Goal: Use online tool/utility: Utilize a website feature to perform a specific function

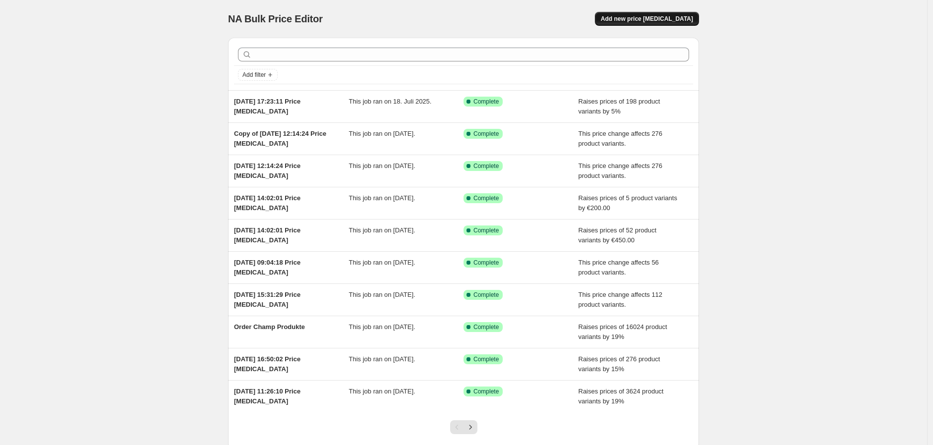
click at [673, 25] on button "Add new price [MEDICAL_DATA]" at bounding box center [647, 19] width 104 height 14
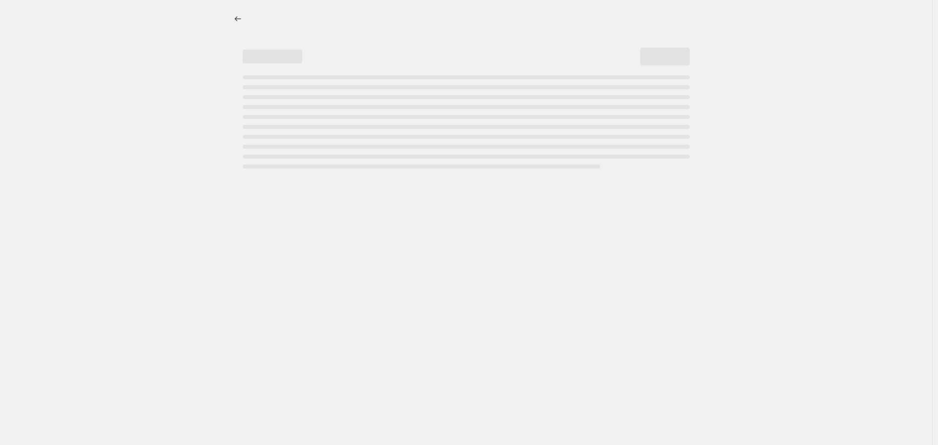
select select "percentage"
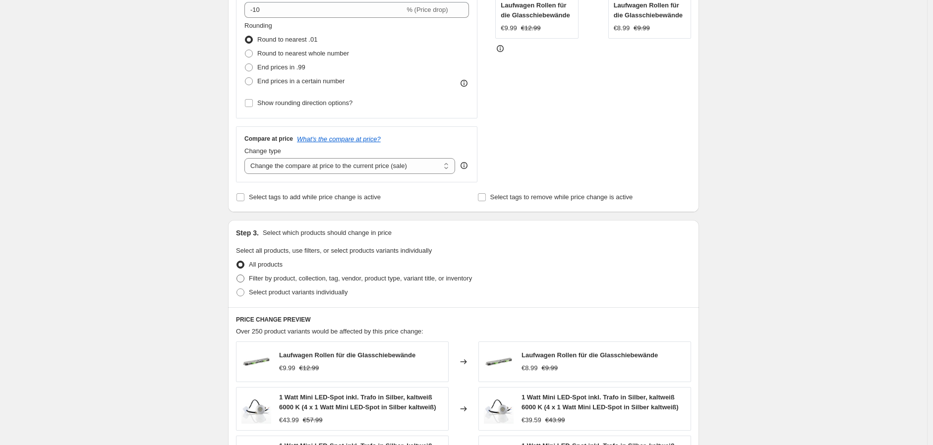
scroll to position [243, 0]
click at [276, 280] on span "Filter by product, collection, tag, vendor, product type, variant title, or inv…" at bounding box center [360, 277] width 223 height 7
click at [237, 275] on input "Filter by product, collection, tag, vendor, product type, variant title, or inv…" at bounding box center [236, 274] width 0 height 0
radio input "true"
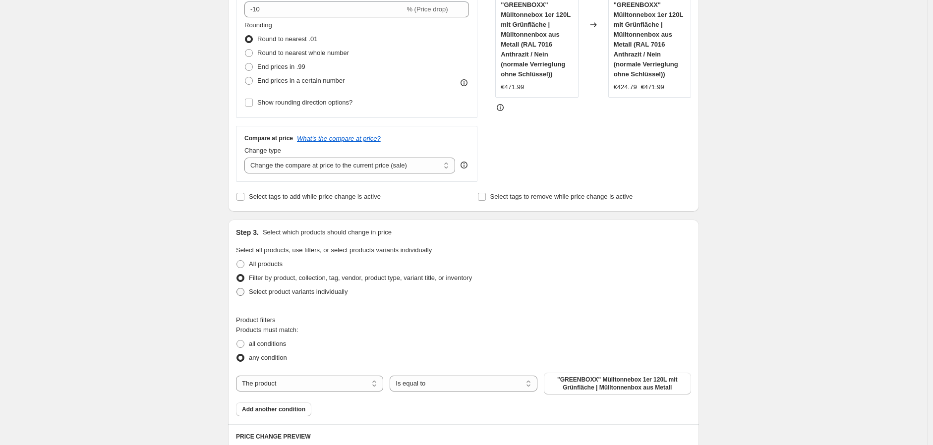
click at [299, 294] on span "Select product variants individually" at bounding box center [298, 291] width 99 height 7
click at [237, 288] on input "Select product variants individually" at bounding box center [236, 288] width 0 height 0
radio input "true"
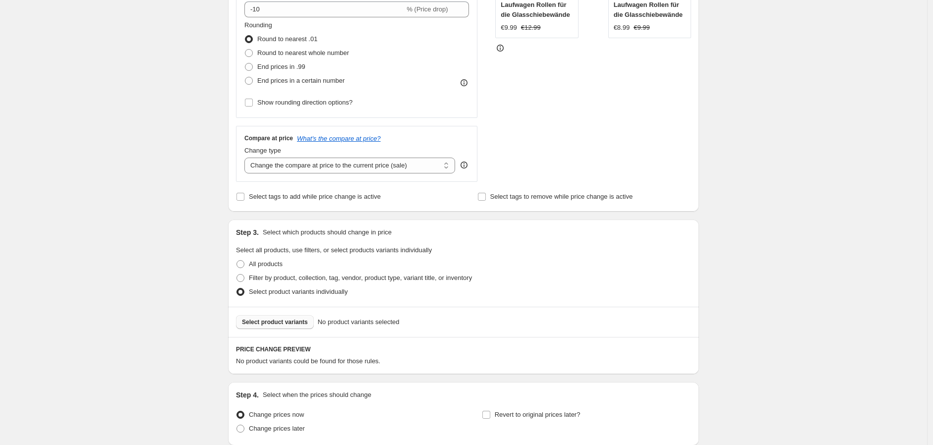
click at [286, 323] on span "Select product variants" at bounding box center [275, 322] width 66 height 8
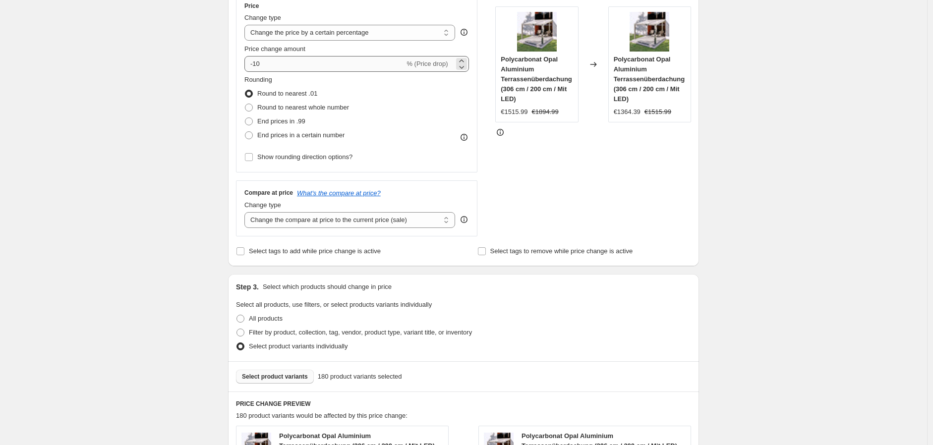
scroll to position [188, 0]
click at [341, 64] on input "-10" at bounding box center [324, 65] width 160 height 16
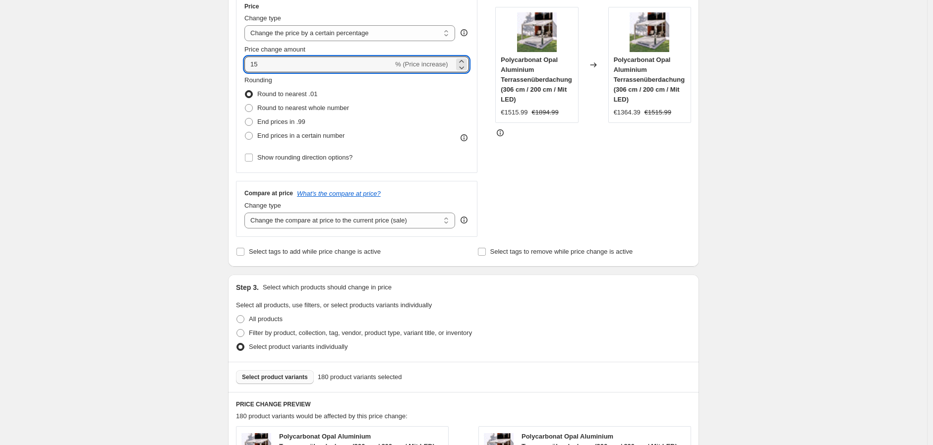
type input "15"
click at [824, 148] on div "Create new price [MEDICAL_DATA]. This page is ready Create new price [MEDICAL_D…" at bounding box center [463, 330] width 927 height 1037
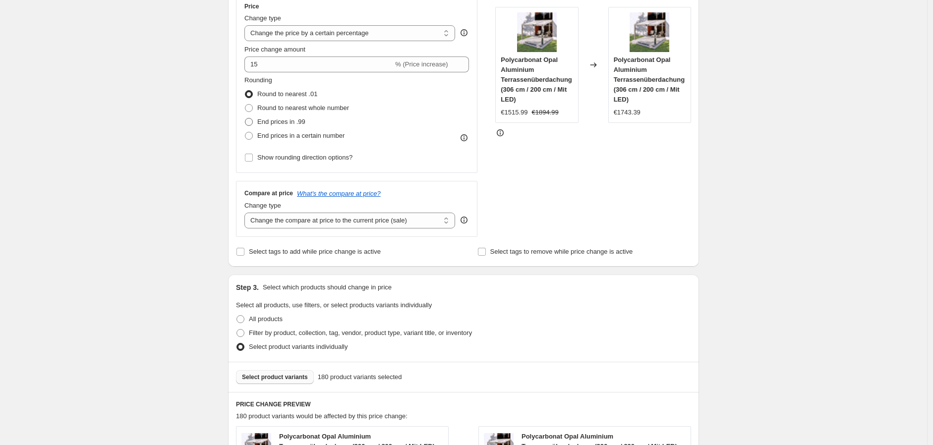
click at [284, 120] on span "End prices in .99" at bounding box center [281, 121] width 48 height 7
click at [245, 118] on input "End prices in .99" at bounding box center [245, 118] width 0 height 0
radio input "true"
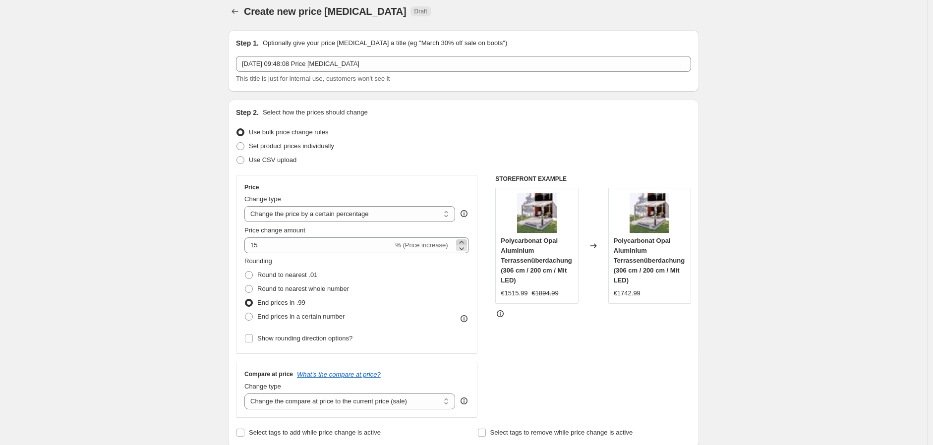
scroll to position [0, 0]
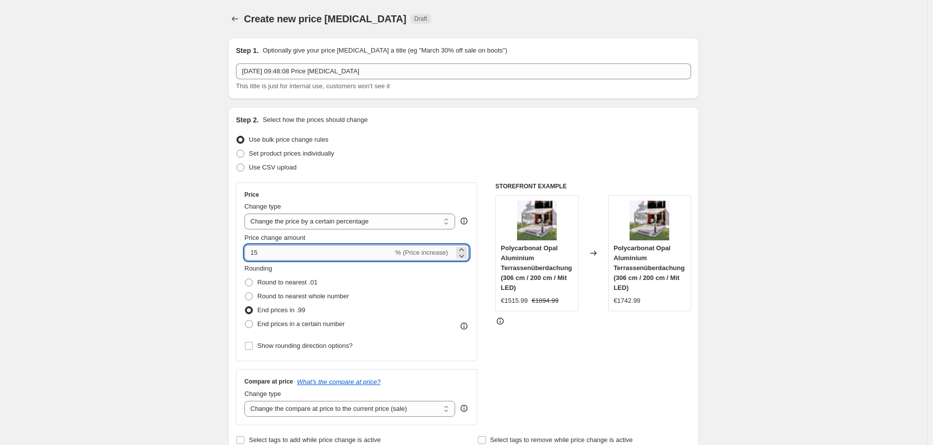
click at [365, 250] on input "15" at bounding box center [318, 253] width 149 height 16
type input "17"
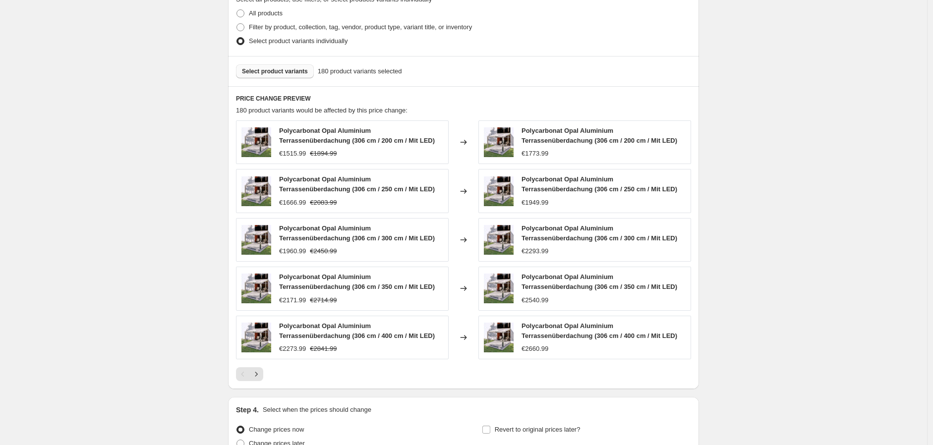
scroll to position [593, 0]
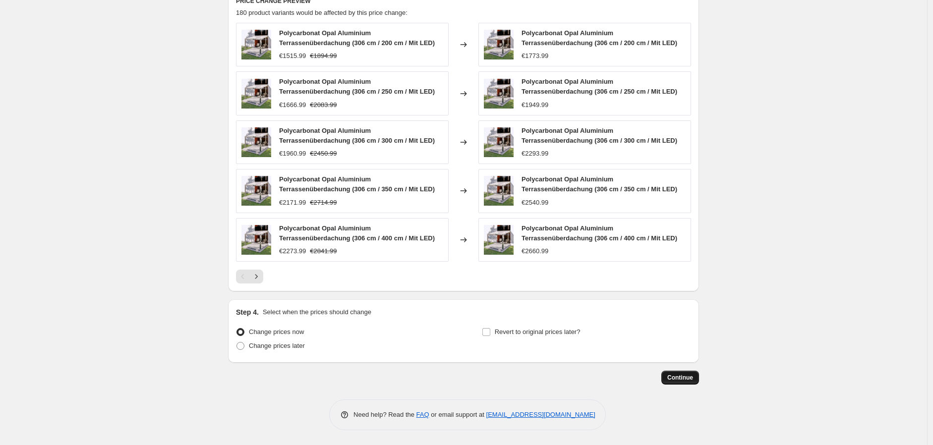
click at [685, 373] on button "Continue" at bounding box center [680, 378] width 38 height 14
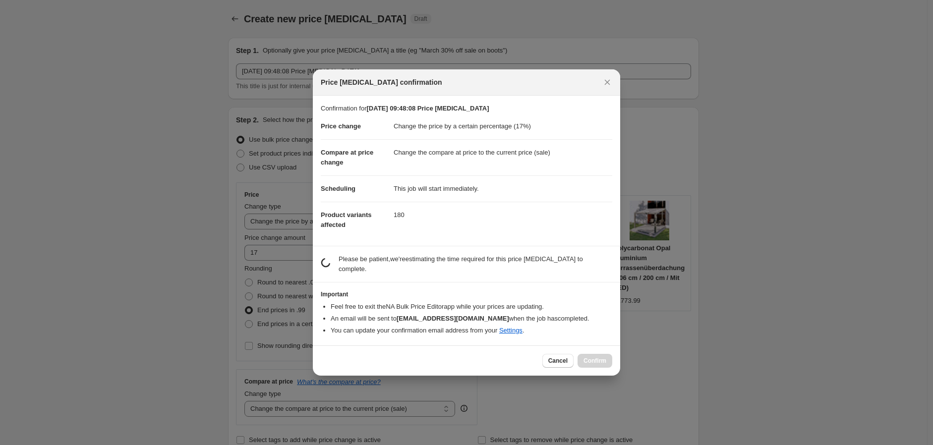
scroll to position [0, 0]
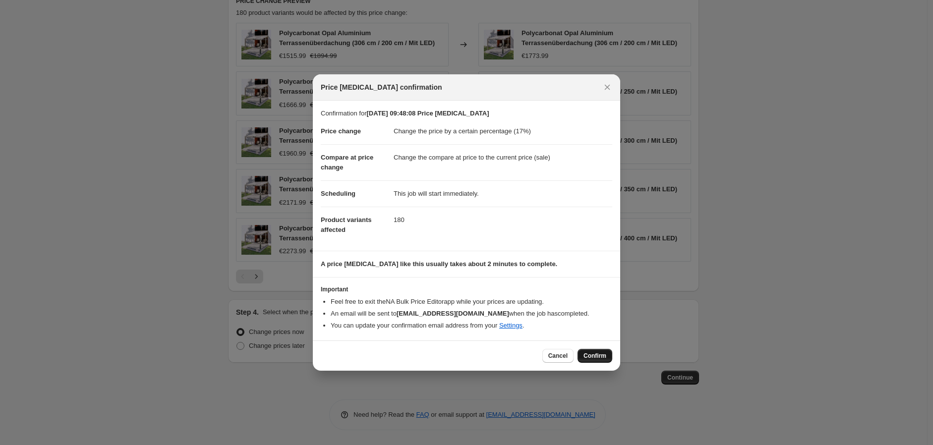
click at [603, 353] on span "Confirm" at bounding box center [594, 356] width 23 height 8
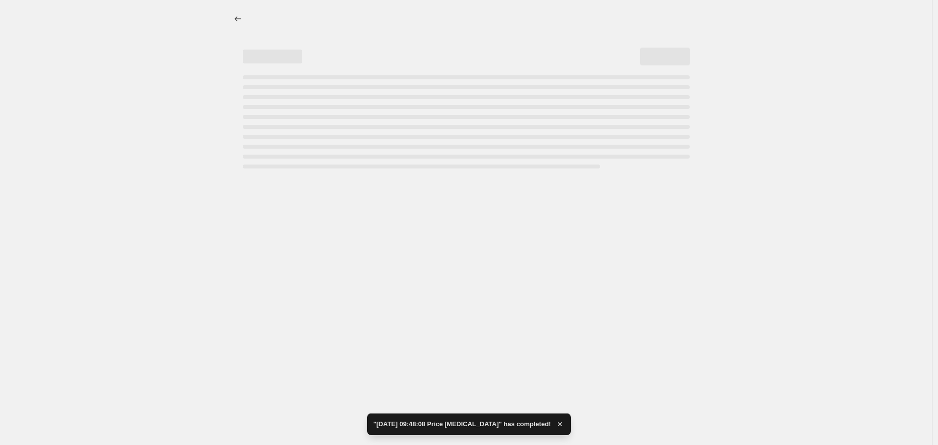
select select "percentage"
